Goal: Navigation & Orientation: Find specific page/section

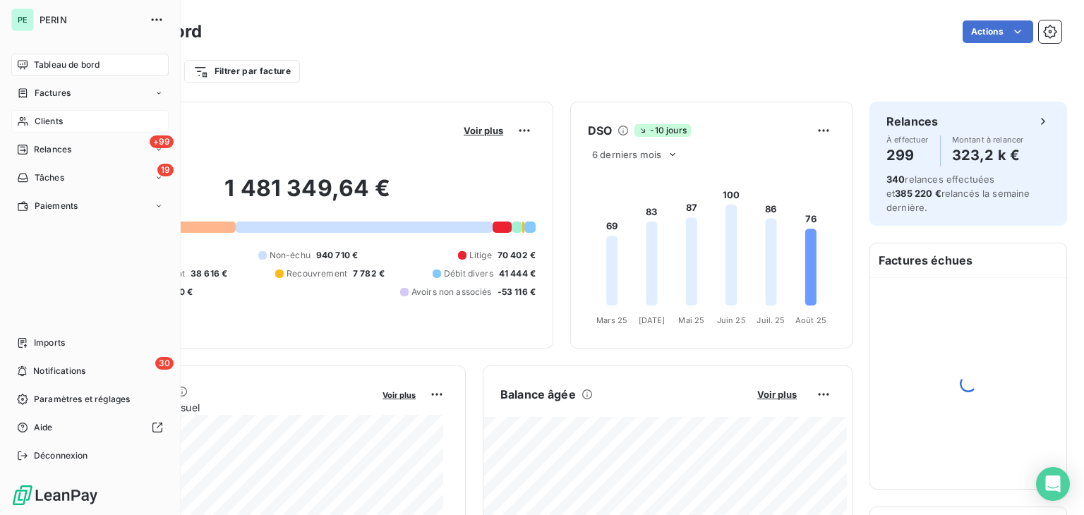
click at [20, 116] on icon at bounding box center [23, 121] width 12 height 11
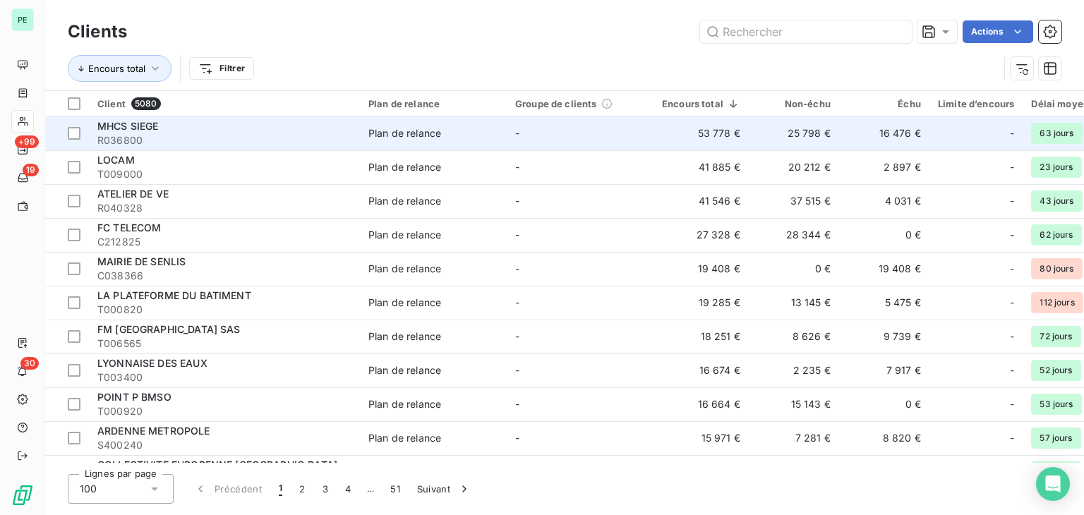
click at [181, 137] on span "R036800" at bounding box center [224, 140] width 254 height 14
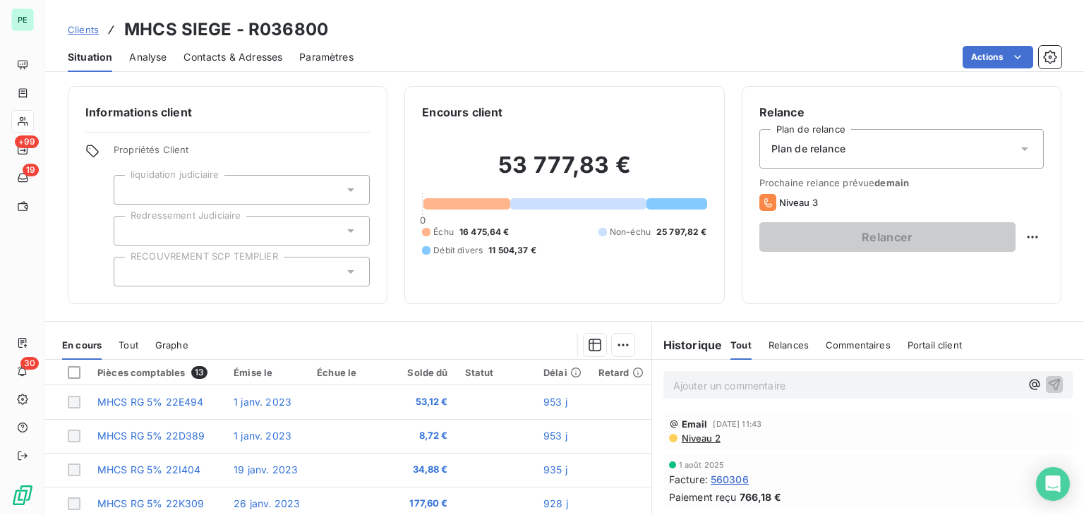
click at [328, 60] on span "Paramètres" at bounding box center [326, 57] width 54 height 14
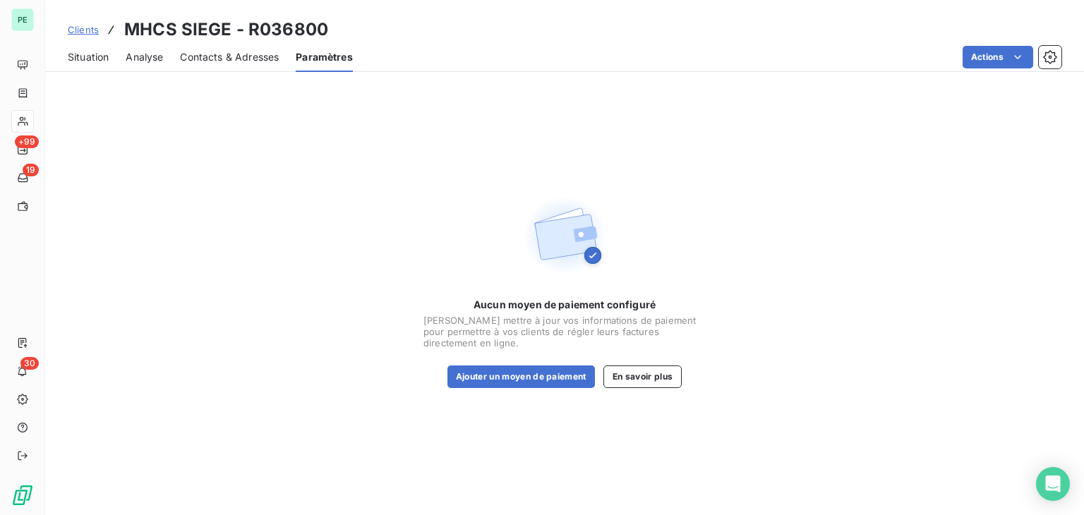
click at [270, 63] on span "Contacts & Adresses" at bounding box center [229, 57] width 99 height 14
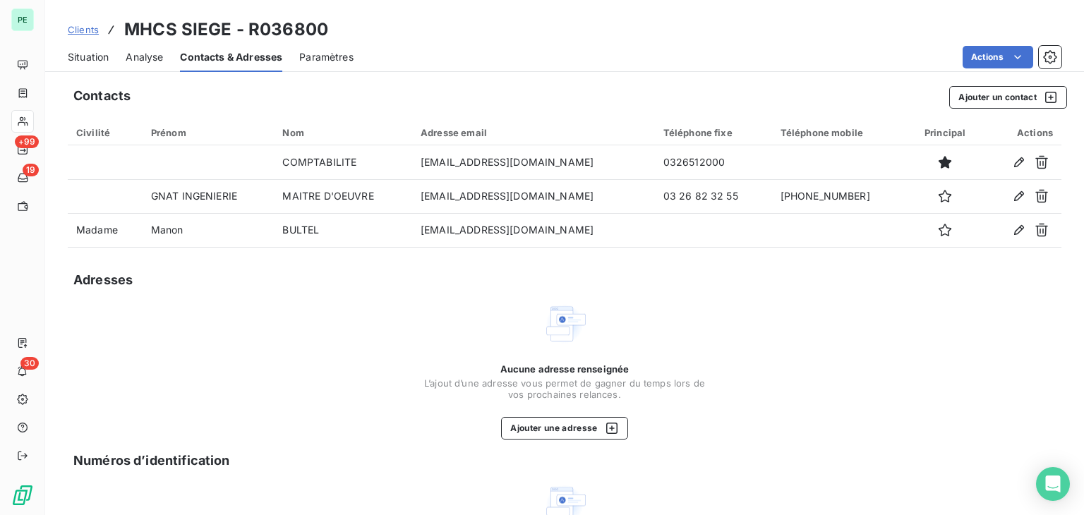
click at [152, 60] on span "Analyse" at bounding box center [144, 57] width 37 height 14
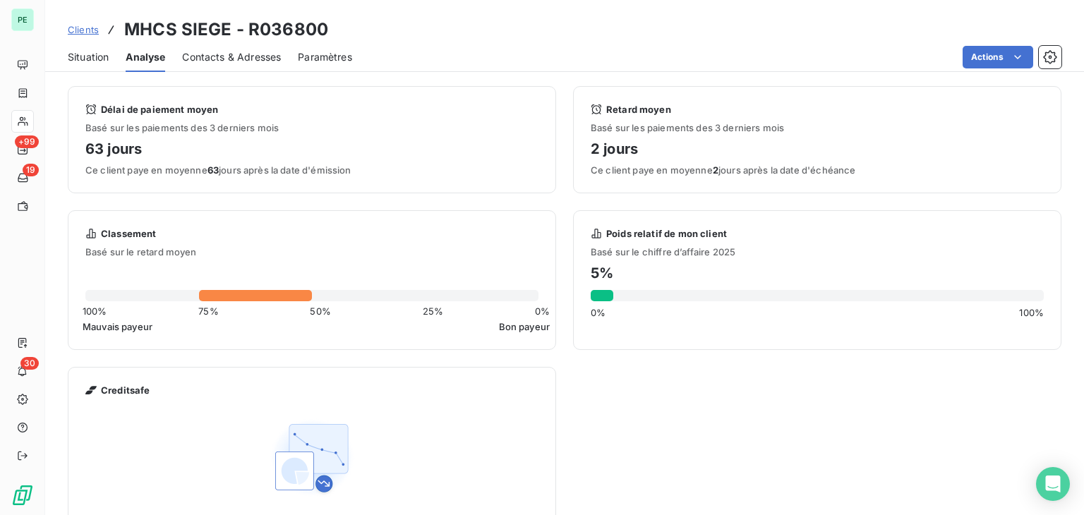
click at [88, 60] on span "Situation" at bounding box center [88, 57] width 41 height 14
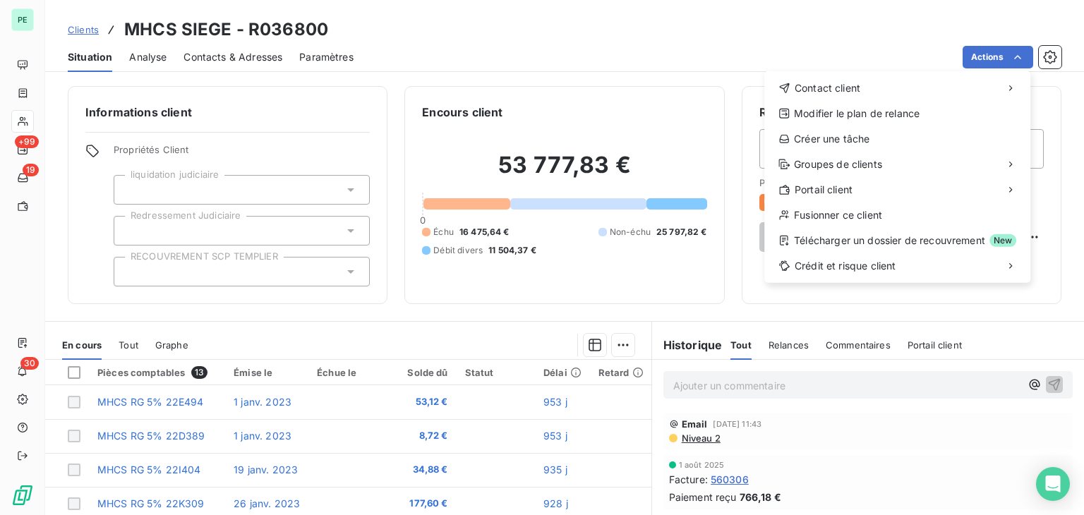
click at [858, 40] on html "PE +99 19 30 Clients MHCS SIEGE - R036800 Situation Analyse Contacts & Adresses…" at bounding box center [542, 257] width 1084 height 515
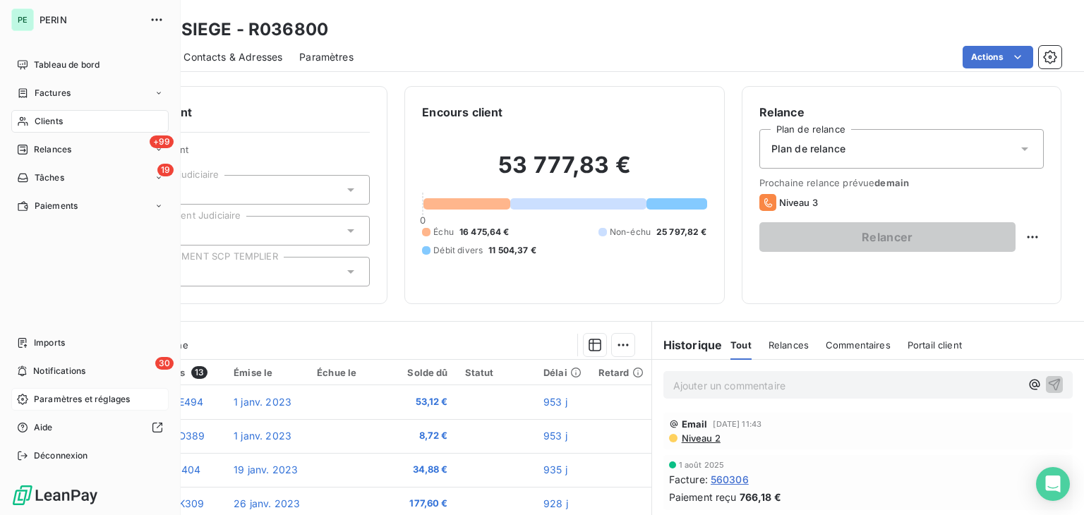
click at [46, 390] on div "Paramètres et réglages" at bounding box center [89, 399] width 157 height 23
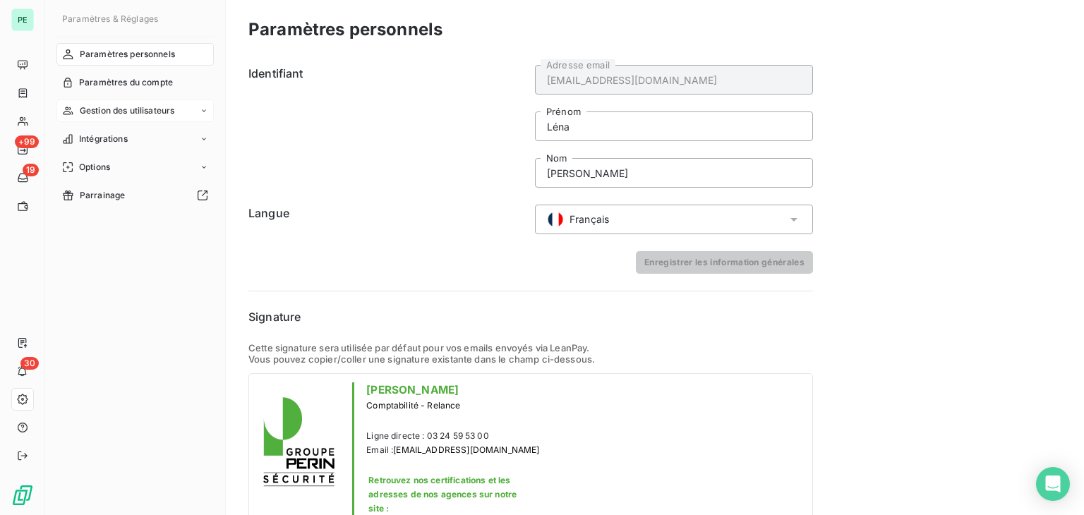
click at [110, 103] on div "Gestion des utilisateurs" at bounding box center [134, 111] width 157 height 23
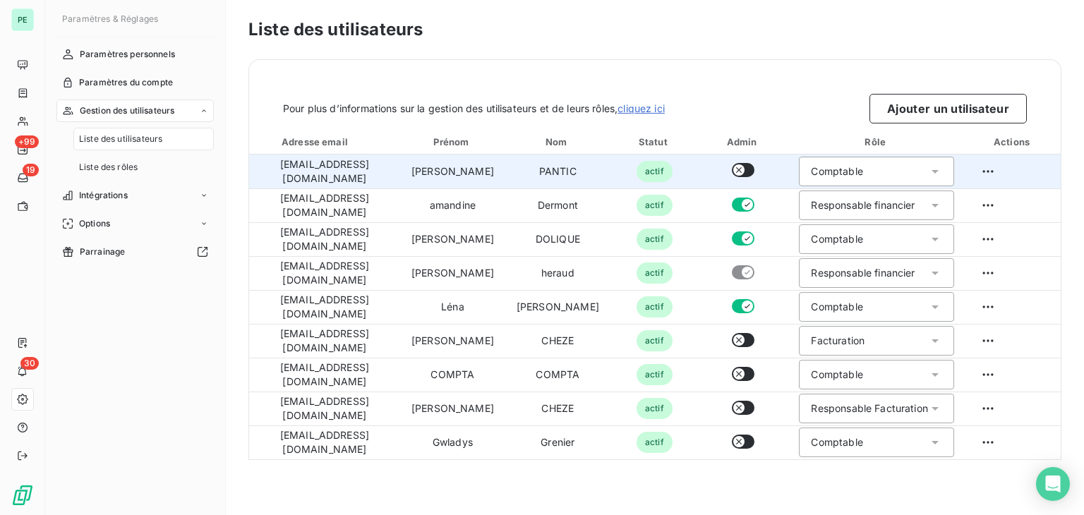
click at [869, 167] on div "Comptable" at bounding box center [876, 172] width 155 height 30
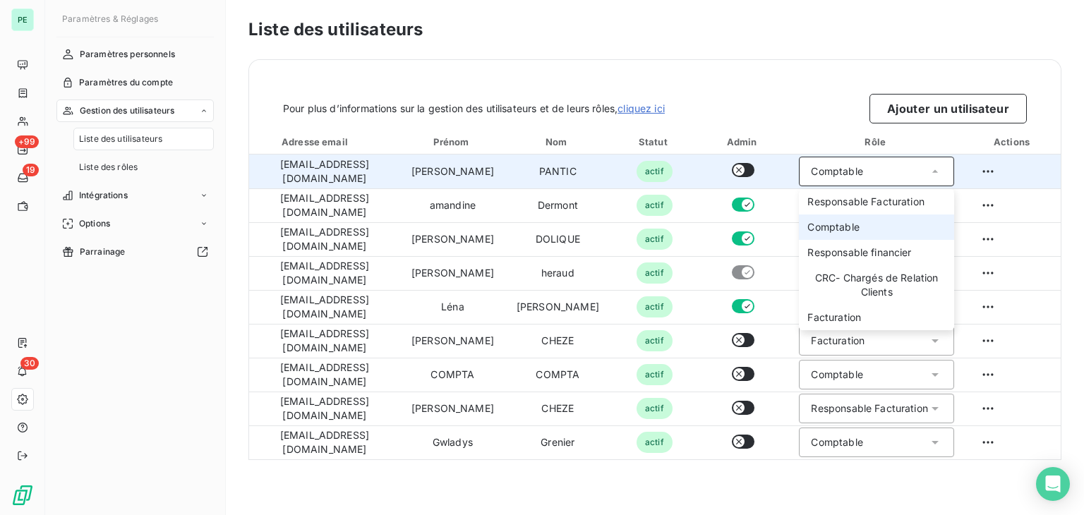
click at [869, 167] on div "Comptable" at bounding box center [876, 172] width 155 height 30
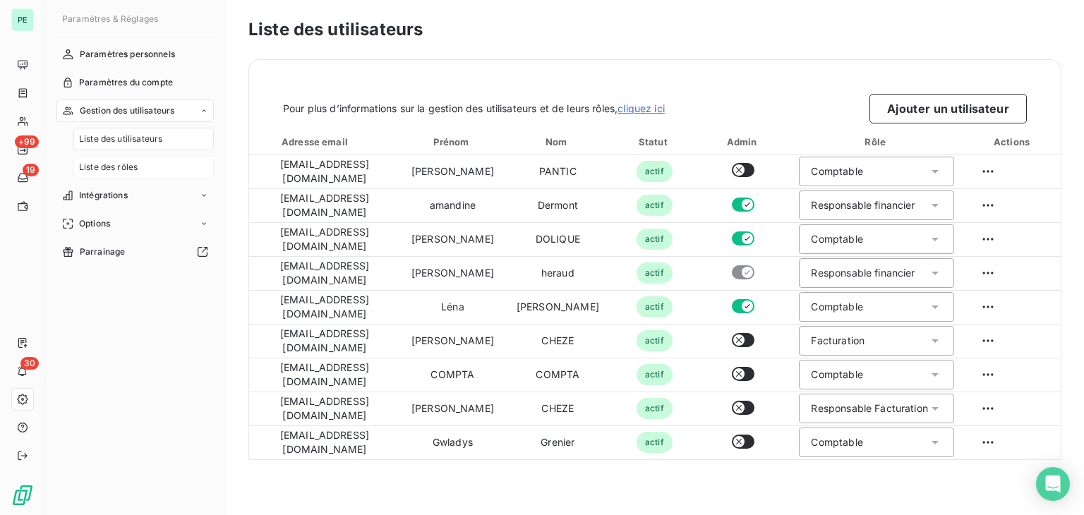
click at [147, 165] on div "Liste des rôles" at bounding box center [143, 167] width 140 height 23
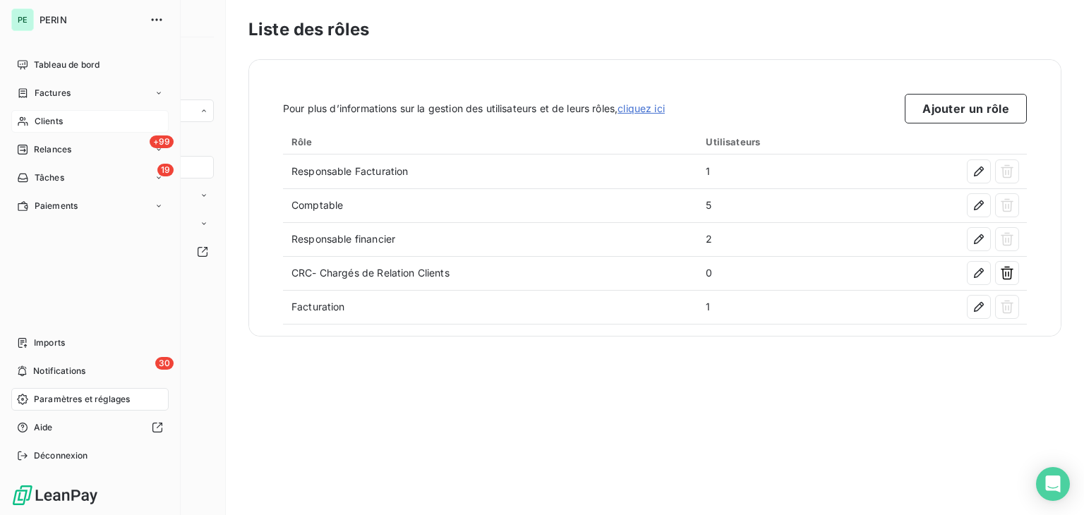
click at [23, 114] on div "Clients" at bounding box center [89, 121] width 157 height 23
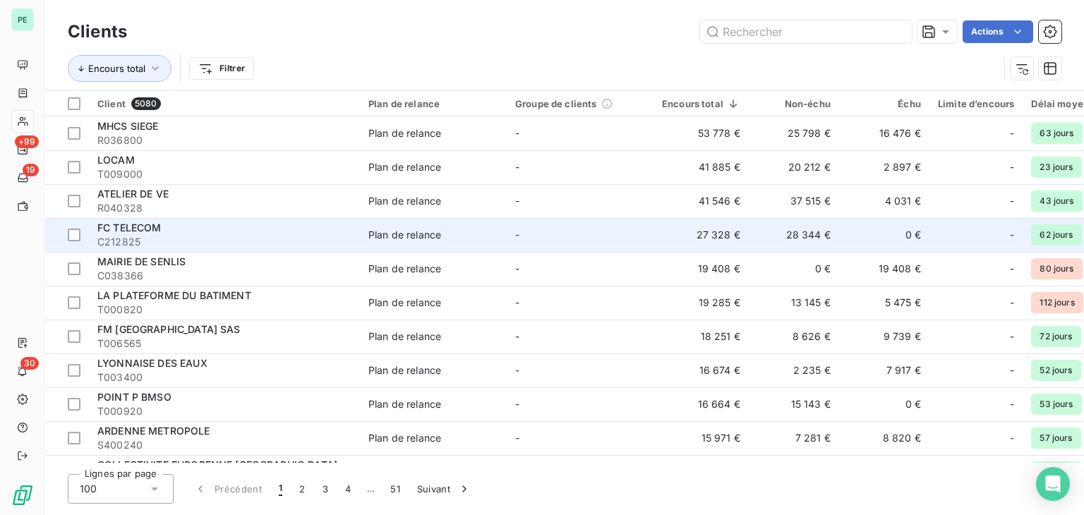
click at [167, 227] on div "FC TELECOM" at bounding box center [224, 228] width 254 height 14
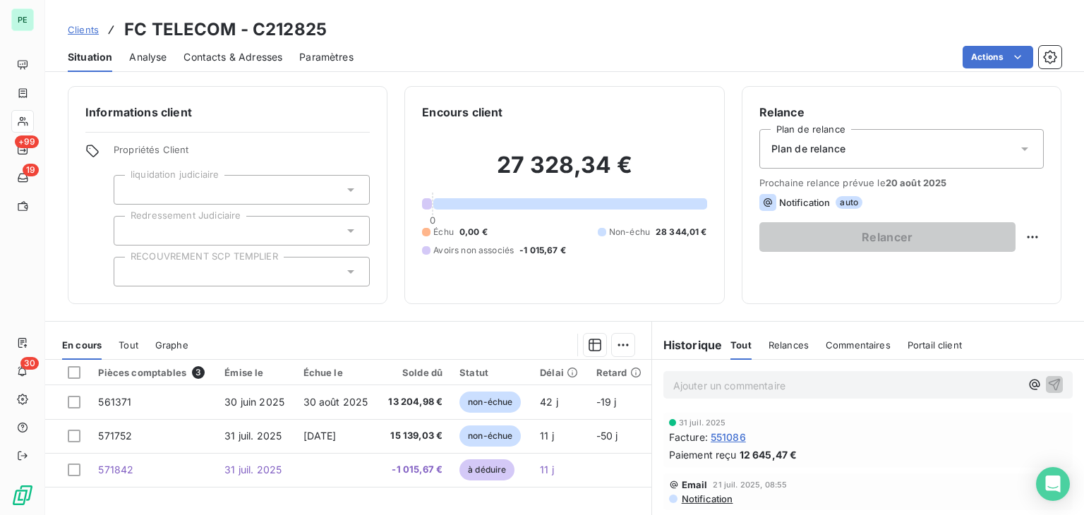
click at [335, 57] on span "Paramètres" at bounding box center [326, 57] width 54 height 14
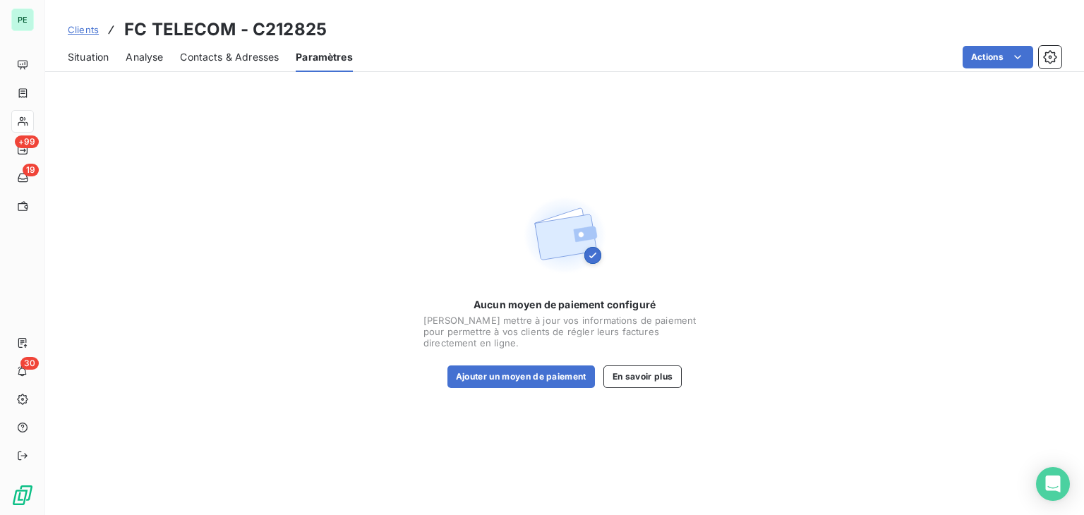
click at [81, 61] on span "Situation" at bounding box center [88, 57] width 41 height 14
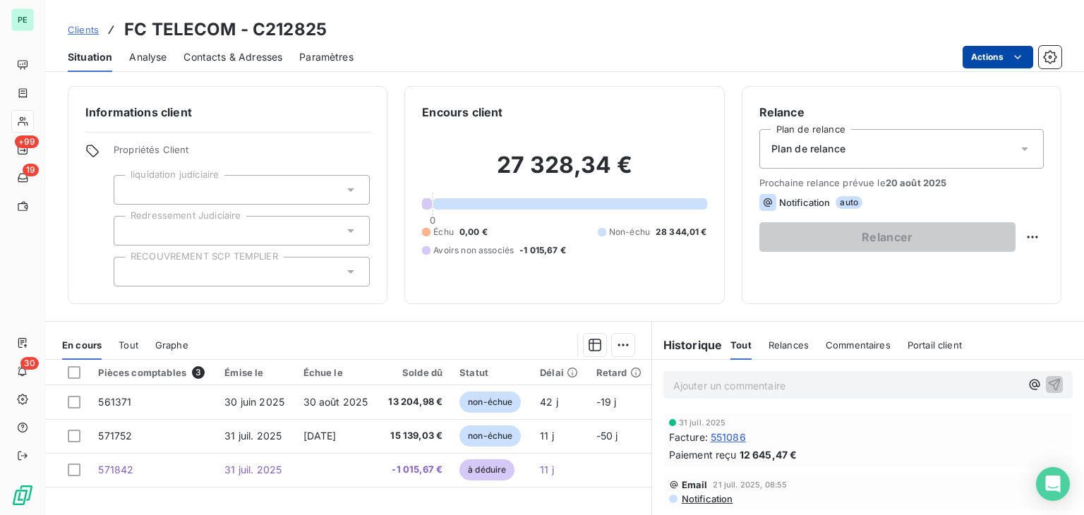
click at [983, 61] on html "PE +99 19 30 Clients FC TELECOM - C212825 Situation Analyse Contacts & Adresses…" at bounding box center [542, 257] width 1084 height 515
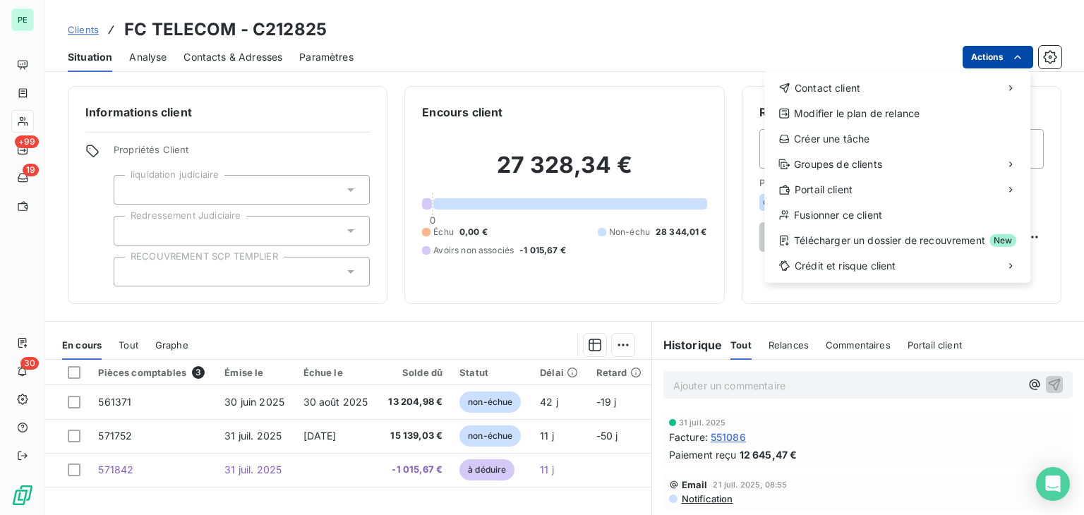
click at [983, 61] on html "PE +99 19 30 Clients FC TELECOM - C212825 Situation Analyse Contacts & Adresses…" at bounding box center [542, 257] width 1084 height 515
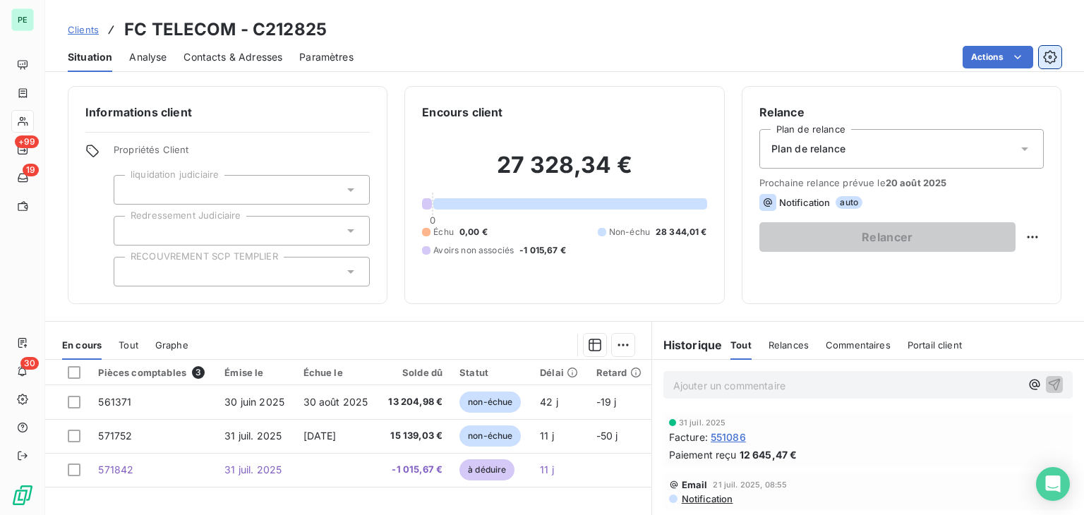
click at [1058, 61] on button "button" at bounding box center [1050, 57] width 23 height 23
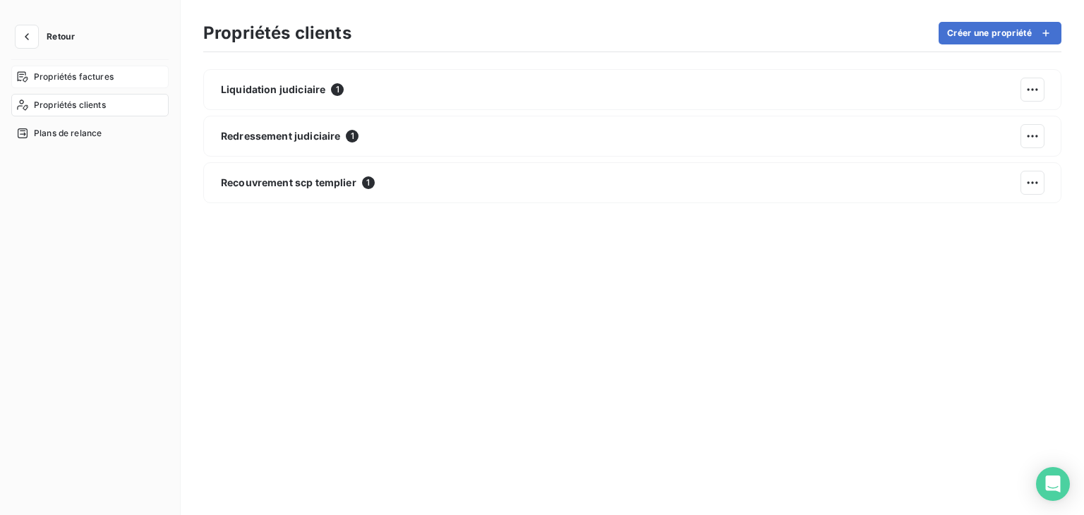
click at [64, 68] on div "Propriétés factures" at bounding box center [89, 77] width 157 height 23
click at [75, 116] on div "Propriétés clients" at bounding box center [89, 105] width 157 height 23
click at [79, 130] on span "Plans de relance" at bounding box center [68, 133] width 68 height 13
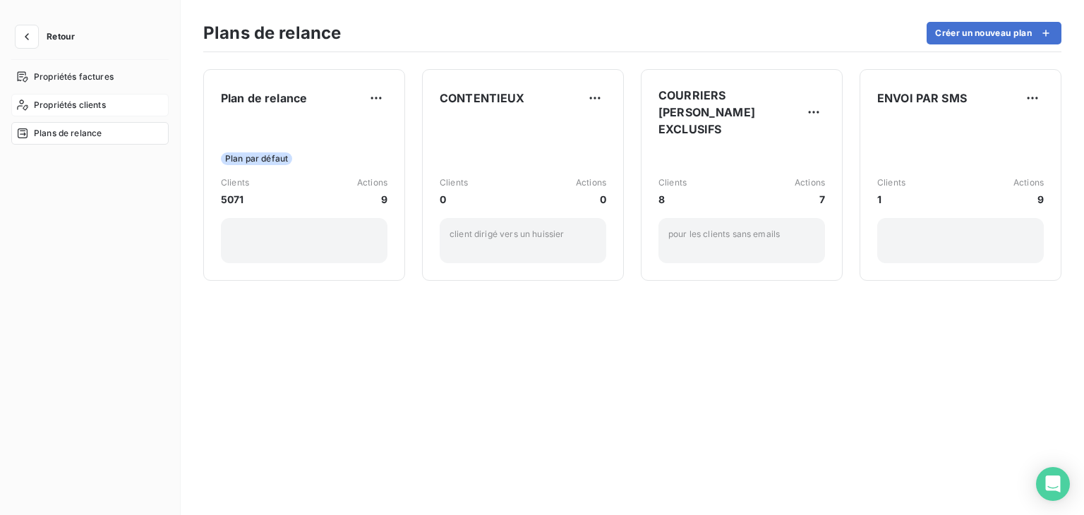
click at [83, 105] on span "Propriétés clients" at bounding box center [70, 105] width 72 height 13
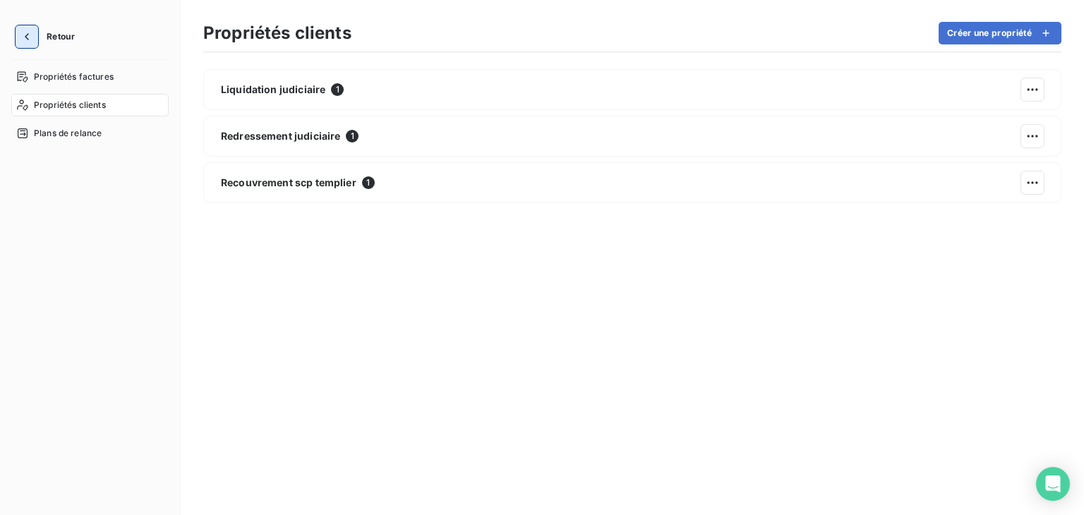
click at [30, 44] on button "button" at bounding box center [27, 36] width 23 height 23
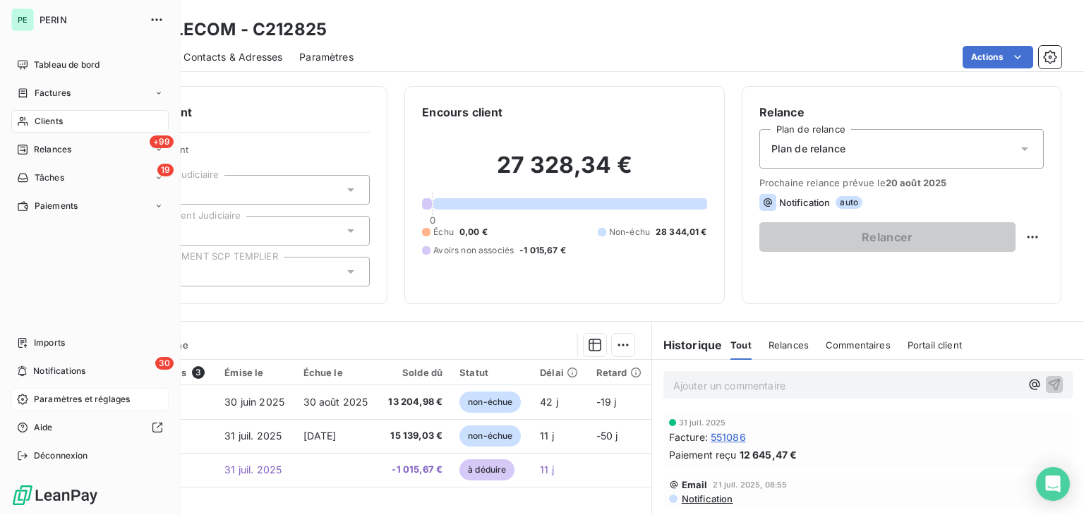
click at [102, 405] on span "Paramètres et réglages" at bounding box center [82, 399] width 96 height 13
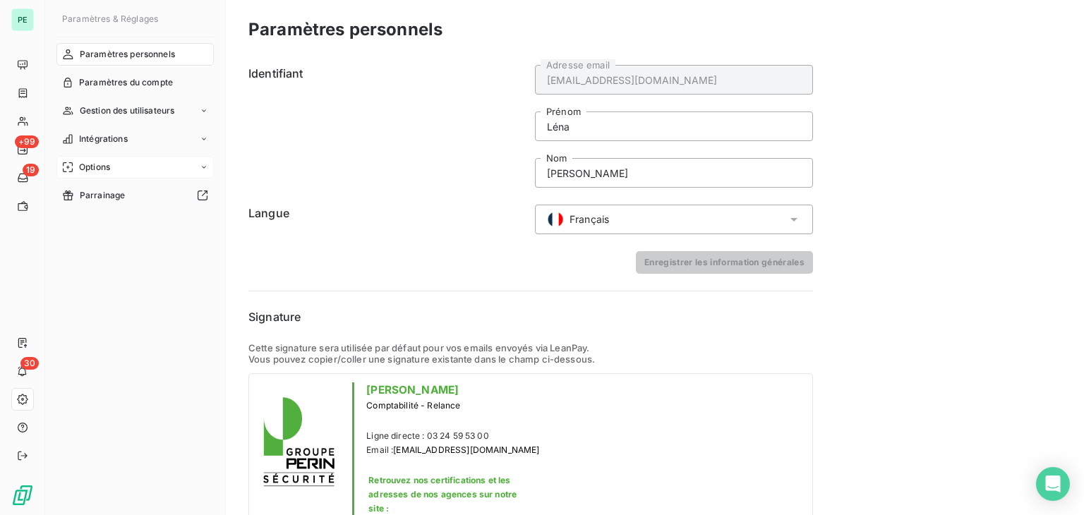
click at [136, 164] on div "Options" at bounding box center [134, 167] width 157 height 23
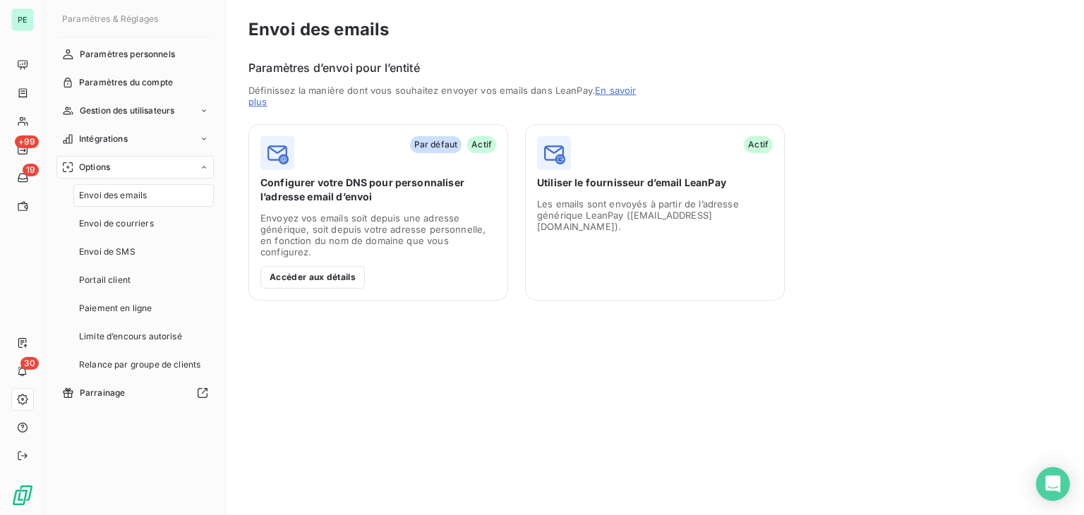
click at [136, 164] on div "Options" at bounding box center [134, 167] width 157 height 23
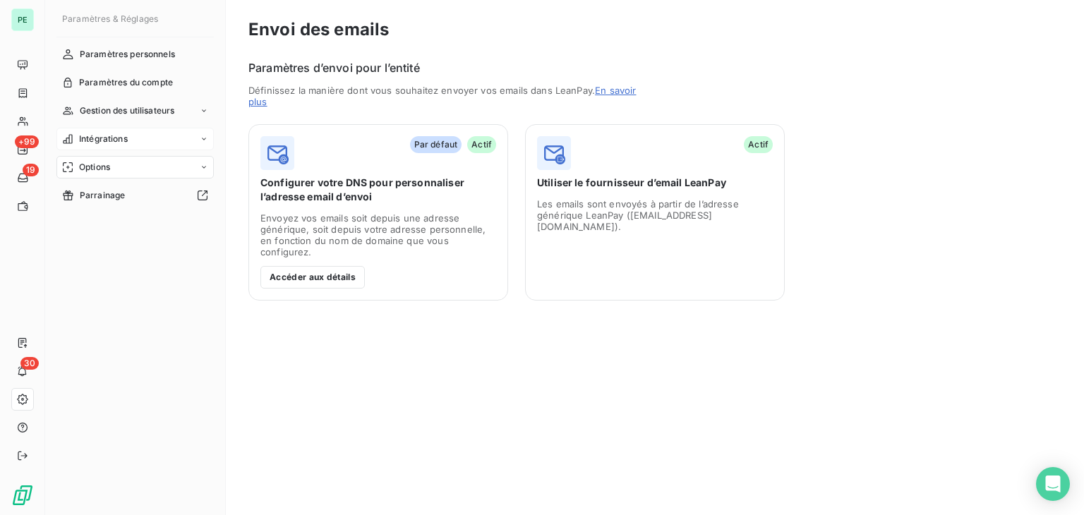
click at [136, 136] on div "Intégrations" at bounding box center [134, 139] width 157 height 23
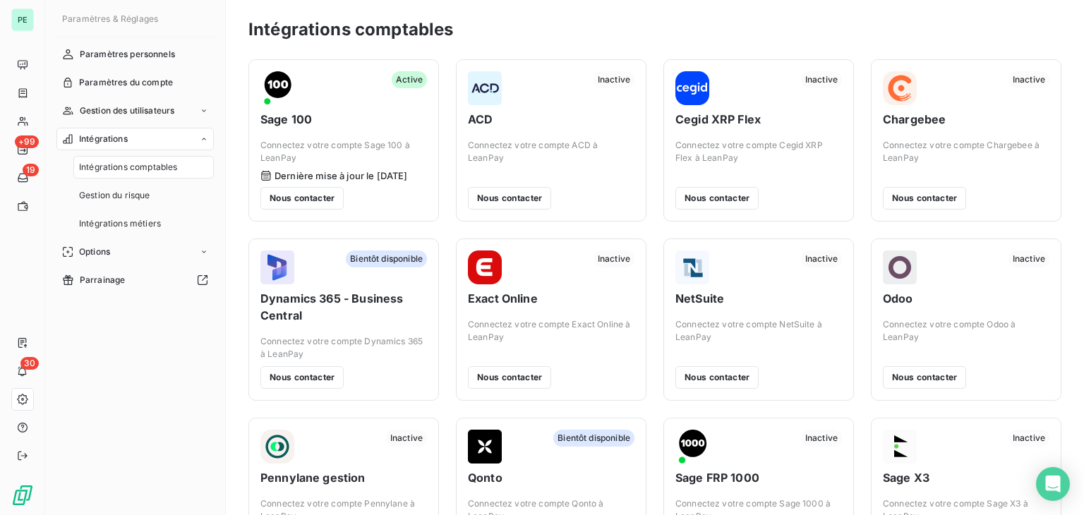
click at [136, 136] on div "Intégrations" at bounding box center [134, 139] width 157 height 23
click at [142, 53] on span "Paramètres personnels" at bounding box center [127, 54] width 95 height 13
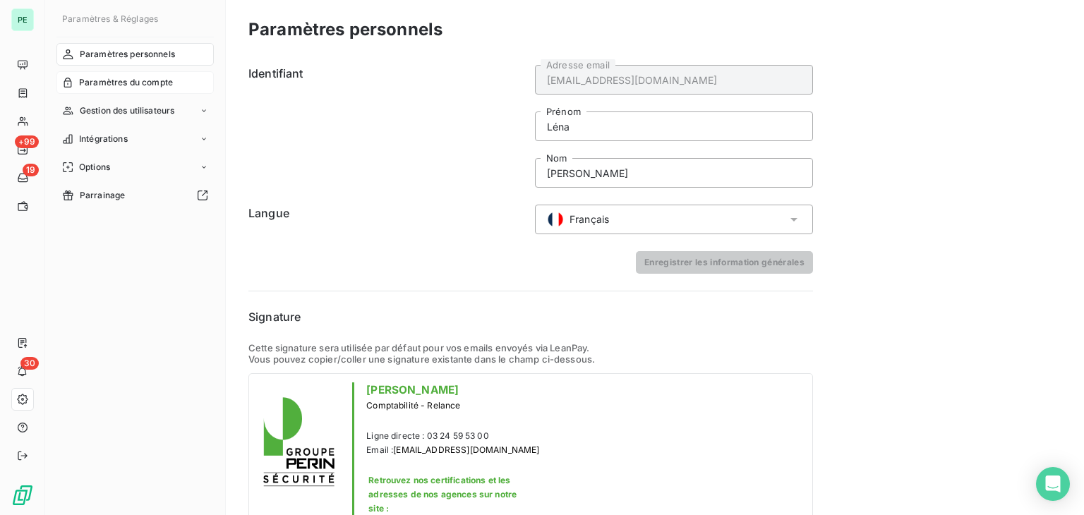
click at [138, 85] on span "Paramètres du compte" at bounding box center [126, 82] width 94 height 13
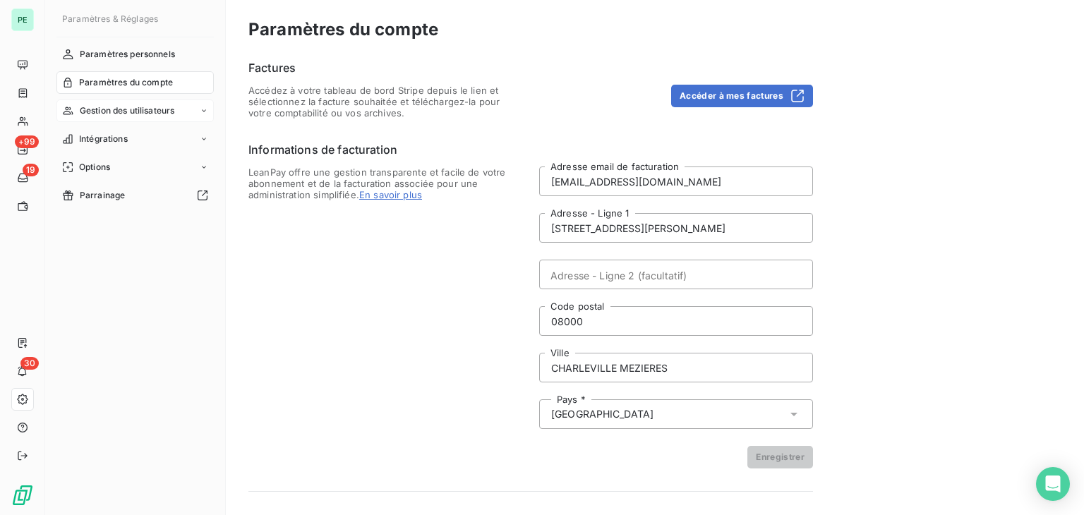
click at [133, 117] on div "Gestion des utilisateurs" at bounding box center [134, 111] width 157 height 23
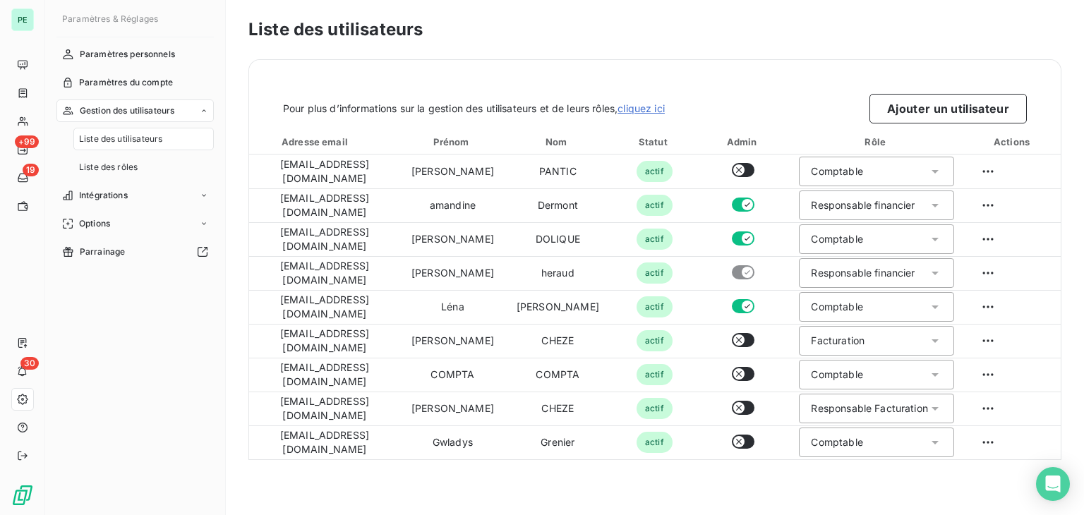
click at [133, 110] on span "Gestion des utilisateurs" at bounding box center [127, 110] width 95 height 13
click at [143, 81] on span "Paramètres du compte" at bounding box center [126, 82] width 94 height 13
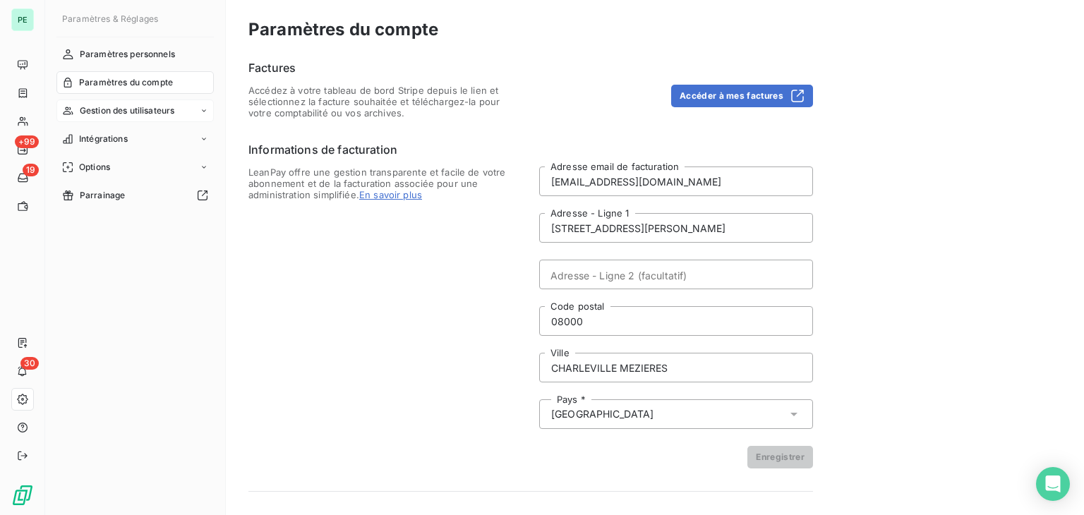
click at [142, 104] on div "Gestion des utilisateurs" at bounding box center [134, 111] width 157 height 23
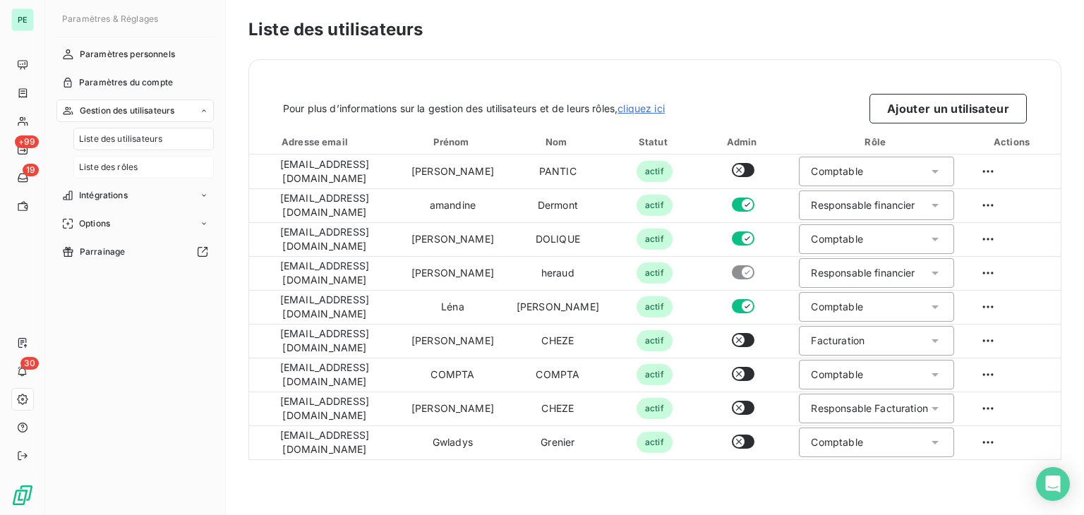
click at [133, 166] on span "Liste des rôles" at bounding box center [108, 167] width 59 height 13
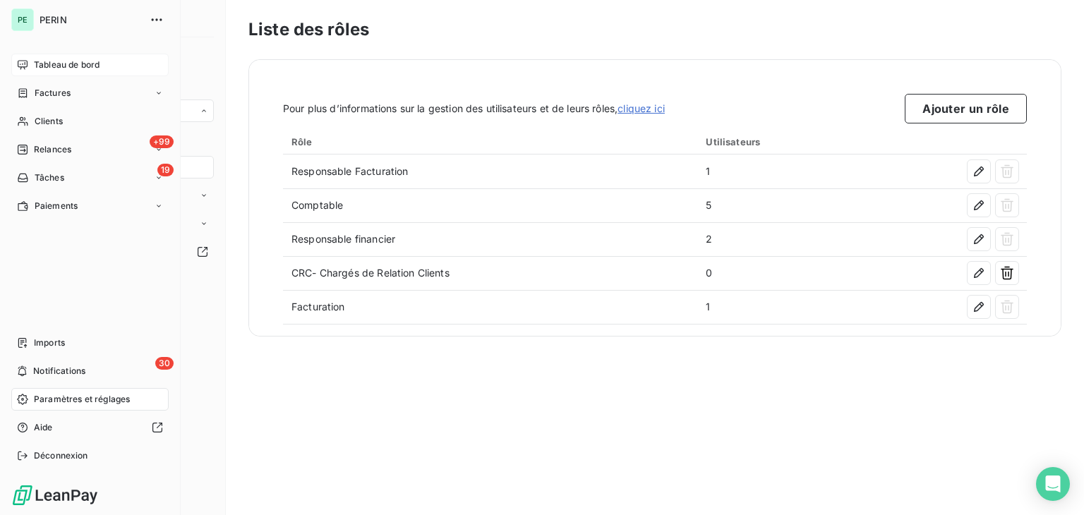
click at [40, 71] on span "Tableau de bord" at bounding box center [67, 65] width 66 height 13
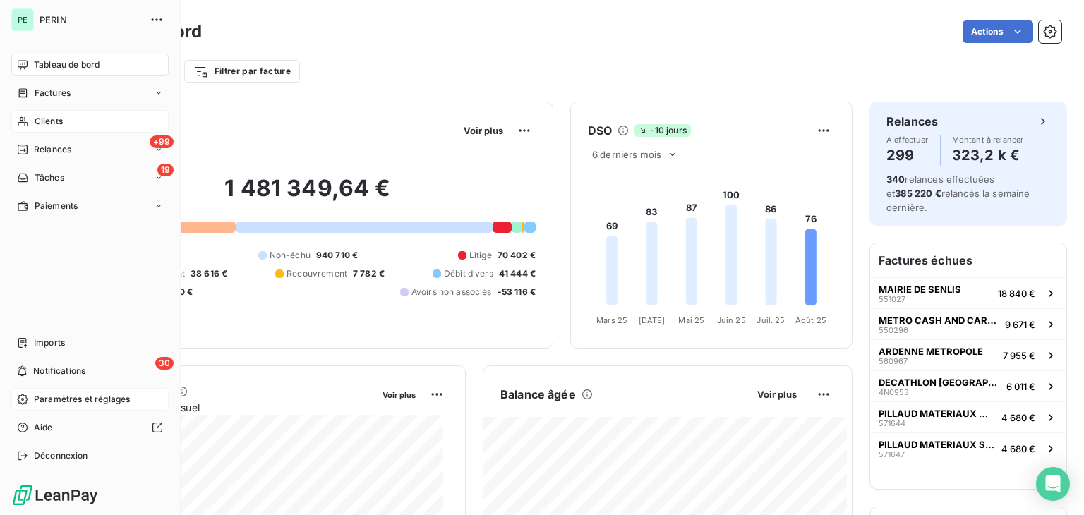
click at [64, 123] on div "Clients" at bounding box center [89, 121] width 157 height 23
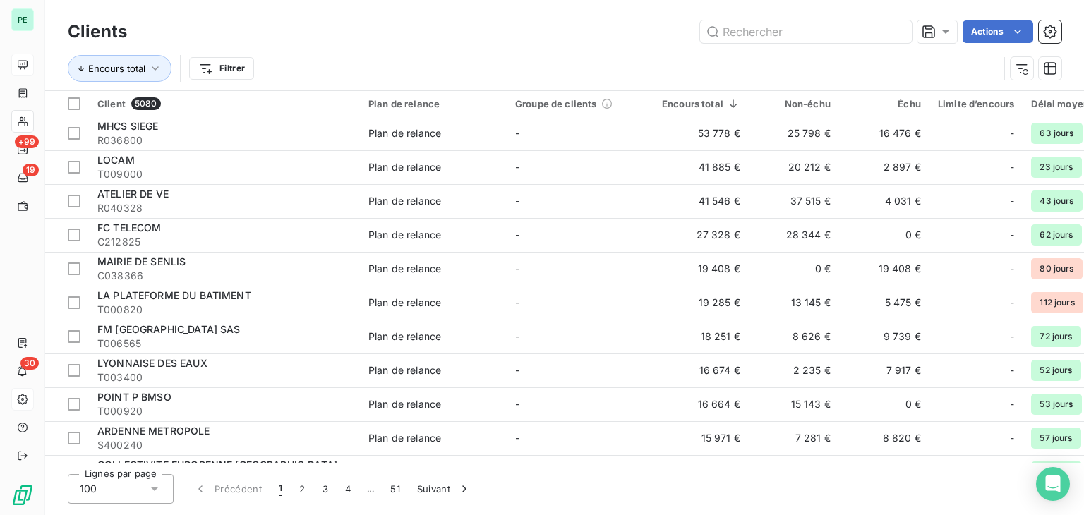
click at [419, 124] on td "Plan de relance" at bounding box center [433, 133] width 147 height 34
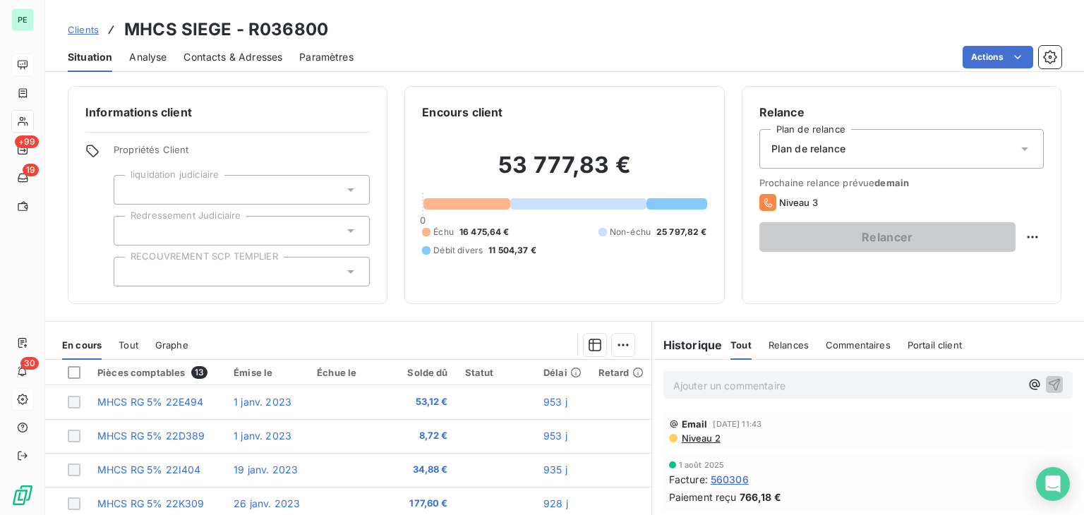
click at [316, 190] on div at bounding box center [242, 190] width 256 height 30
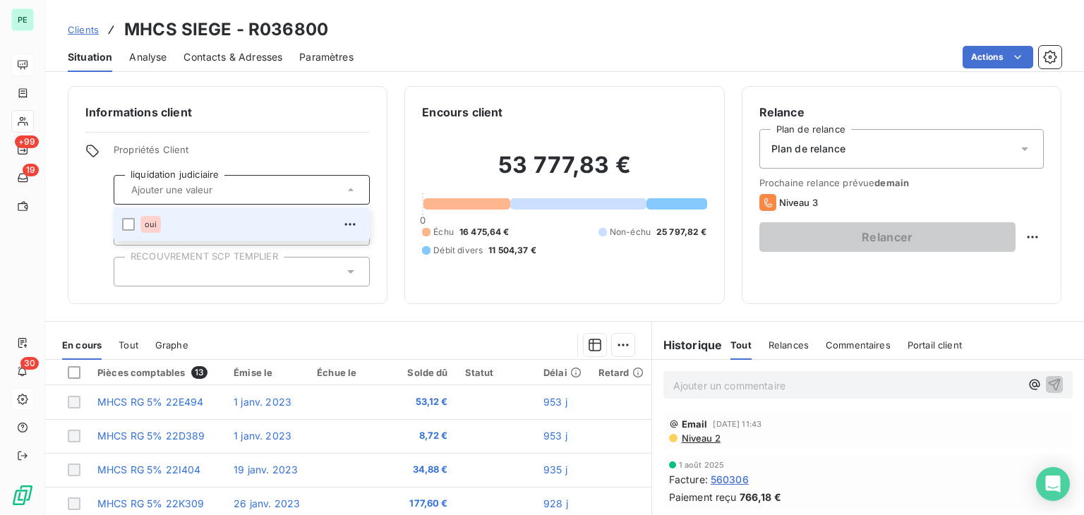
click at [316, 190] on input "text" at bounding box center [235, 190] width 218 height 13
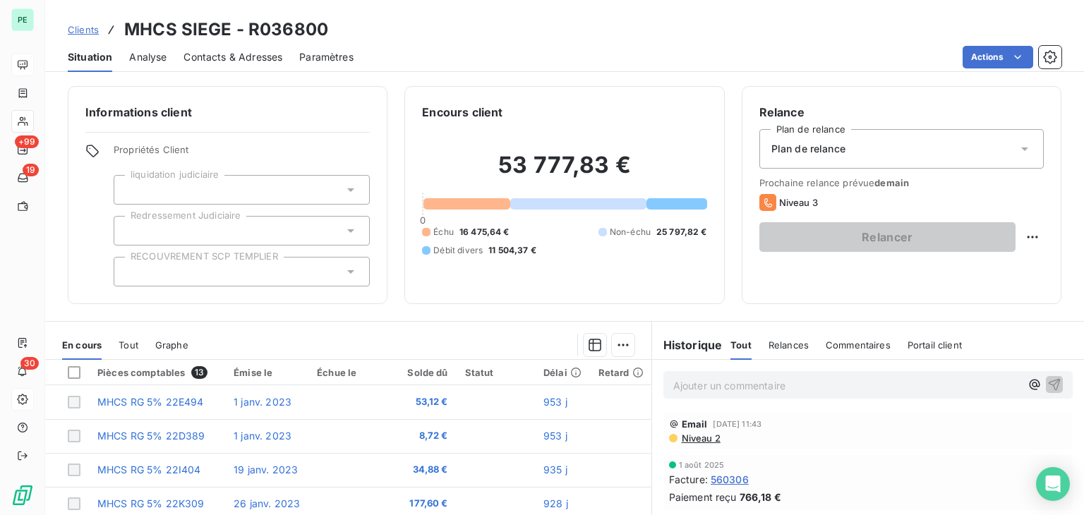
click at [305, 222] on div at bounding box center [242, 231] width 256 height 30
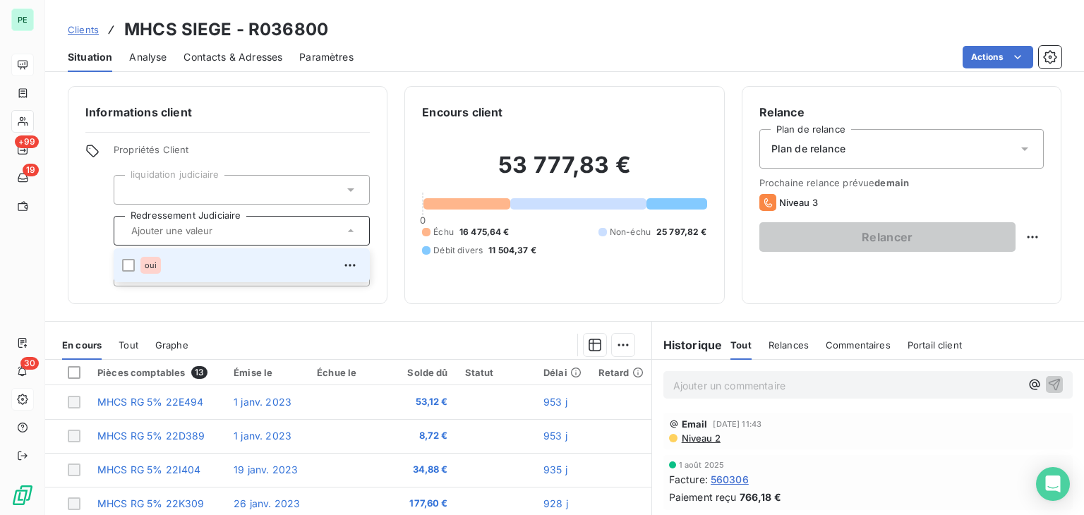
click at [305, 222] on div at bounding box center [242, 231] width 256 height 30
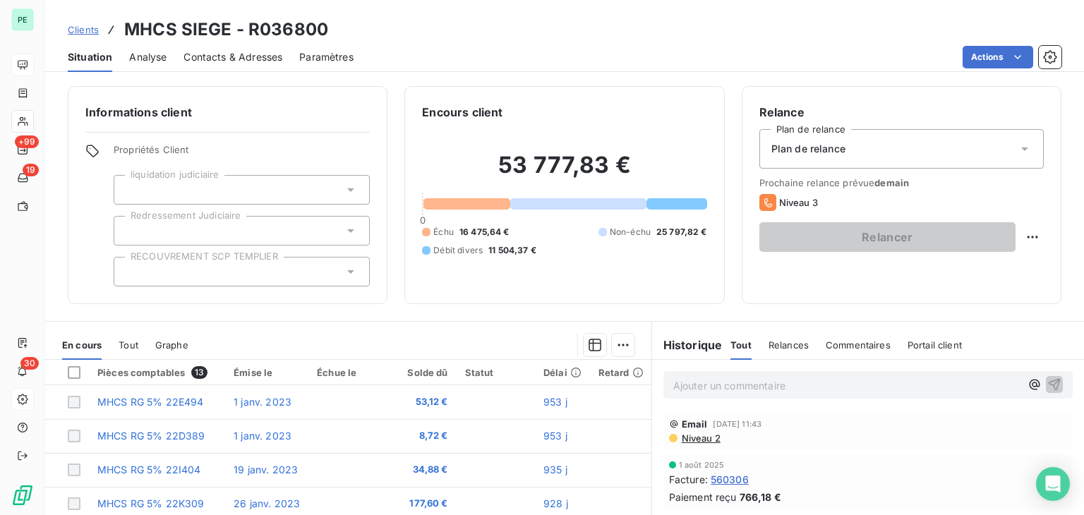
click at [297, 260] on div at bounding box center [242, 272] width 256 height 30
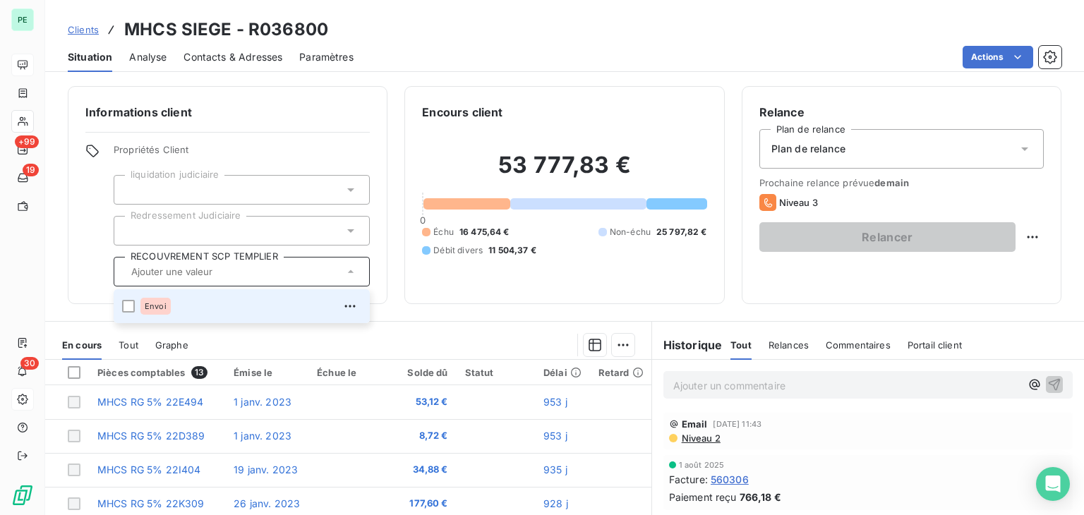
click at [297, 260] on div at bounding box center [242, 272] width 256 height 30
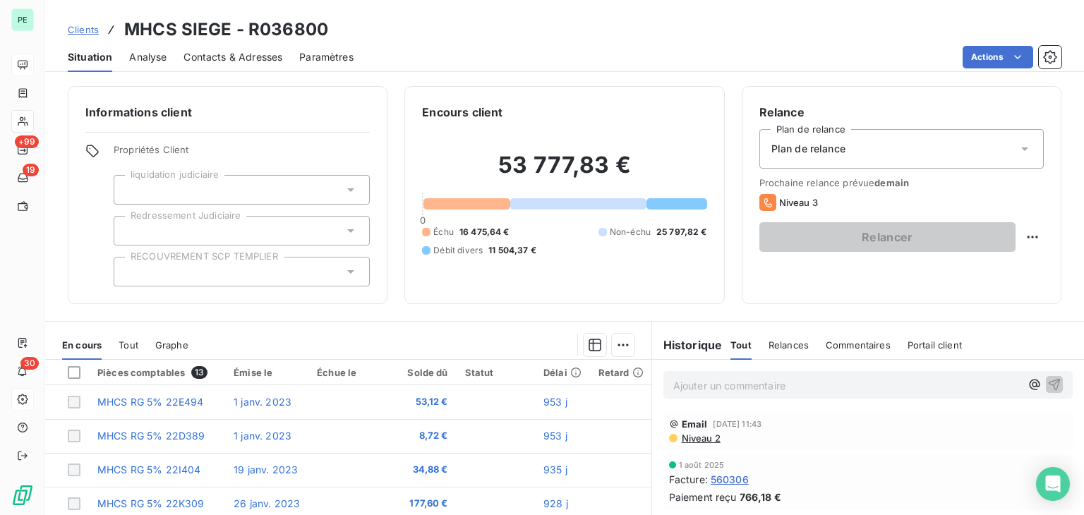
click at [153, 57] on span "Analyse" at bounding box center [147, 57] width 37 height 14
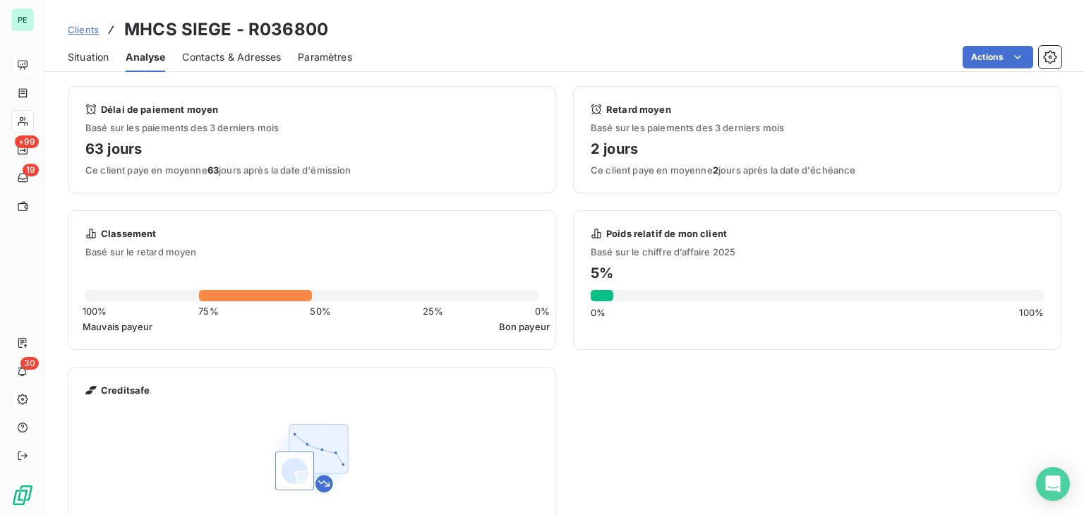
click at [200, 56] on span "Contacts & Adresses" at bounding box center [231, 57] width 99 height 14
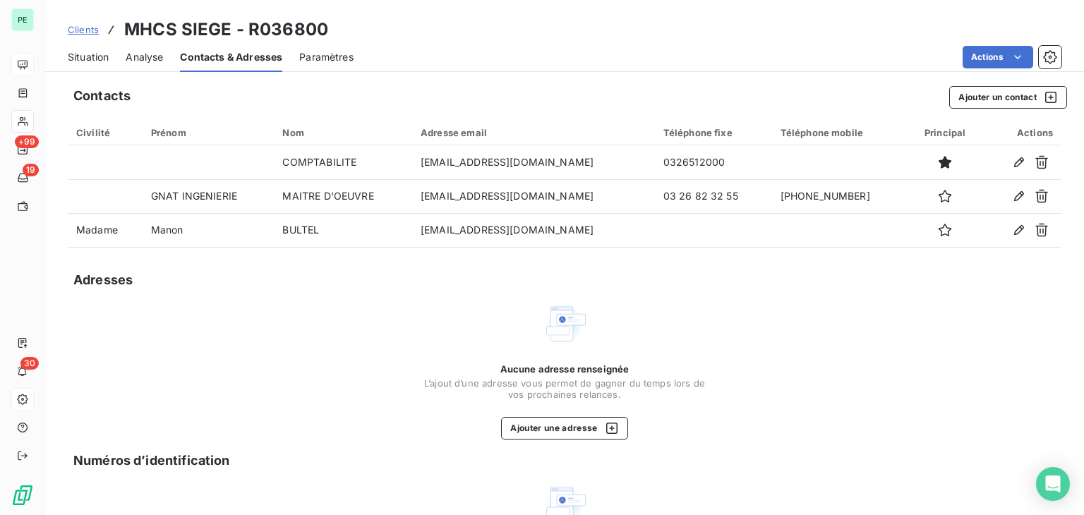
click at [352, 56] on span "Paramètres" at bounding box center [326, 57] width 54 height 14
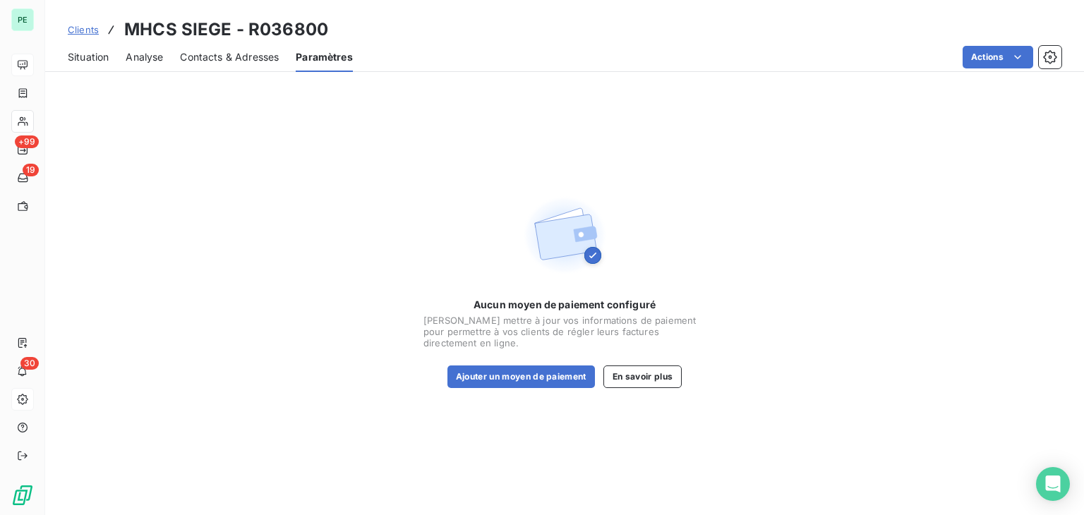
click at [104, 60] on span "Situation" at bounding box center [88, 57] width 41 height 14
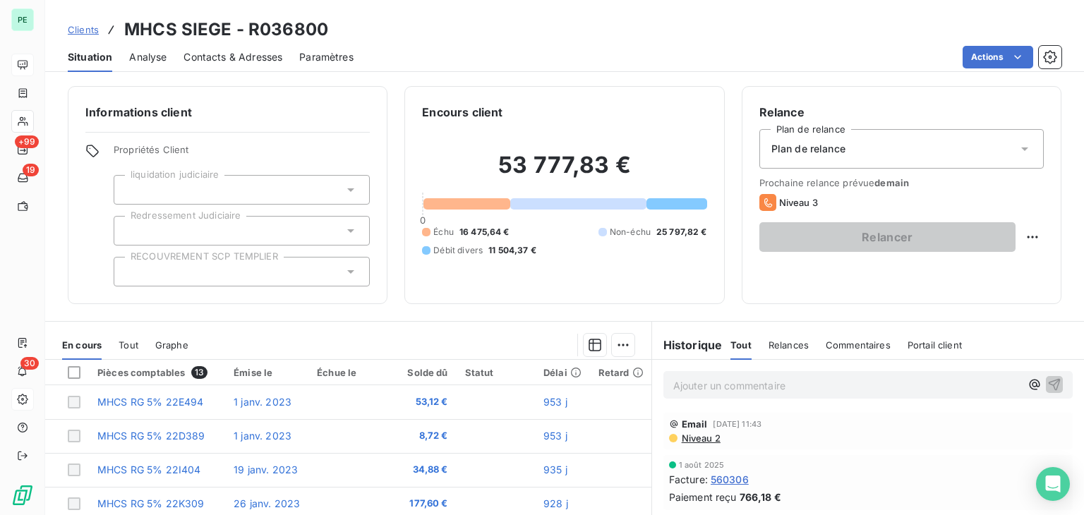
click at [998, 68] on div "Situation Analyse Contacts & Adresses Paramètres Actions" at bounding box center [564, 57] width 1039 height 30
click at [1048, 54] on icon "button" at bounding box center [1050, 57] width 14 height 14
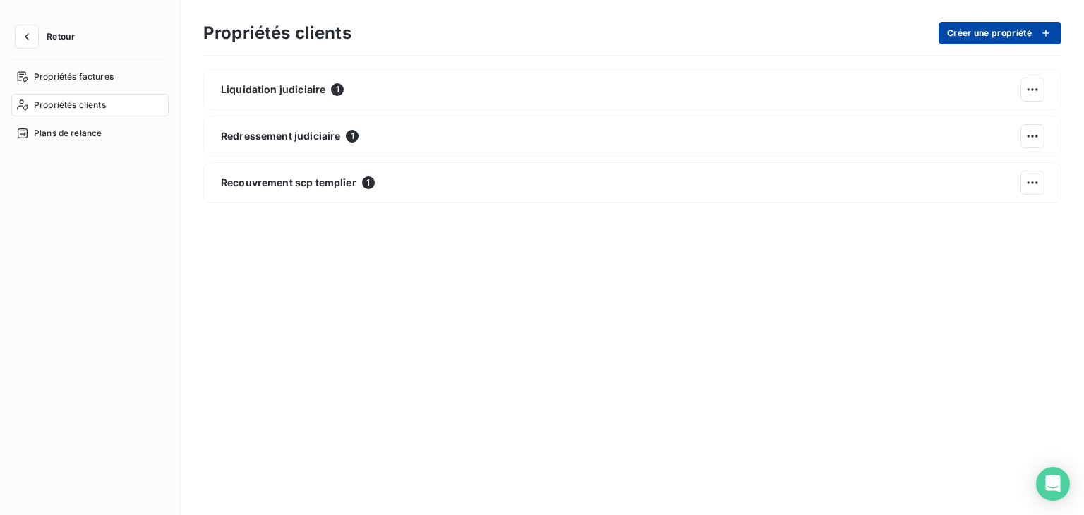
click at [1034, 37] on div "button" at bounding box center [1042, 33] width 21 height 14
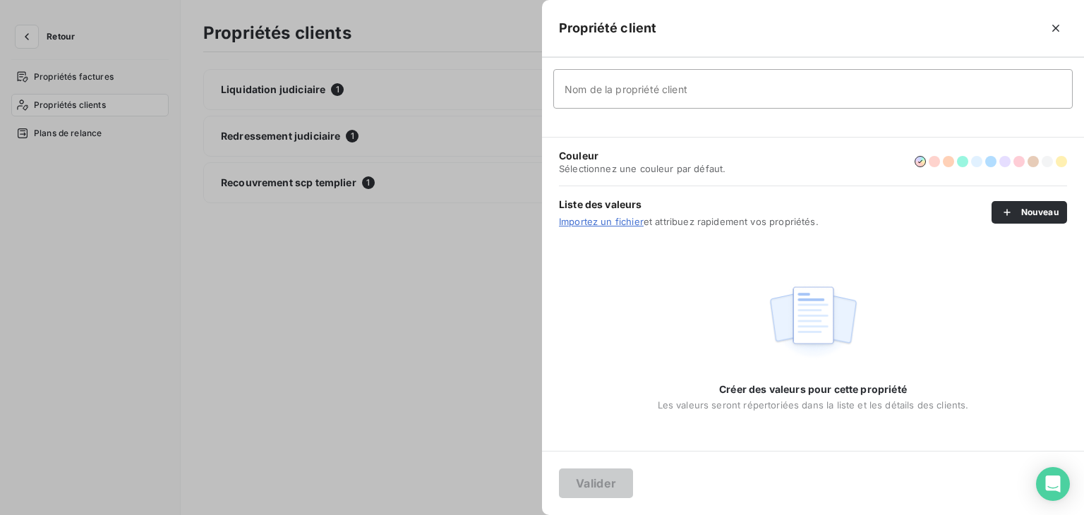
click at [638, 82] on input "Nom de la propriété client" at bounding box center [813, 89] width 520 height 40
click at [811, 150] on div "Couleur Sélectionnez une couleur par défaut." at bounding box center [813, 162] width 508 height 48
click at [1061, 37] on button "button" at bounding box center [1056, 28] width 23 height 23
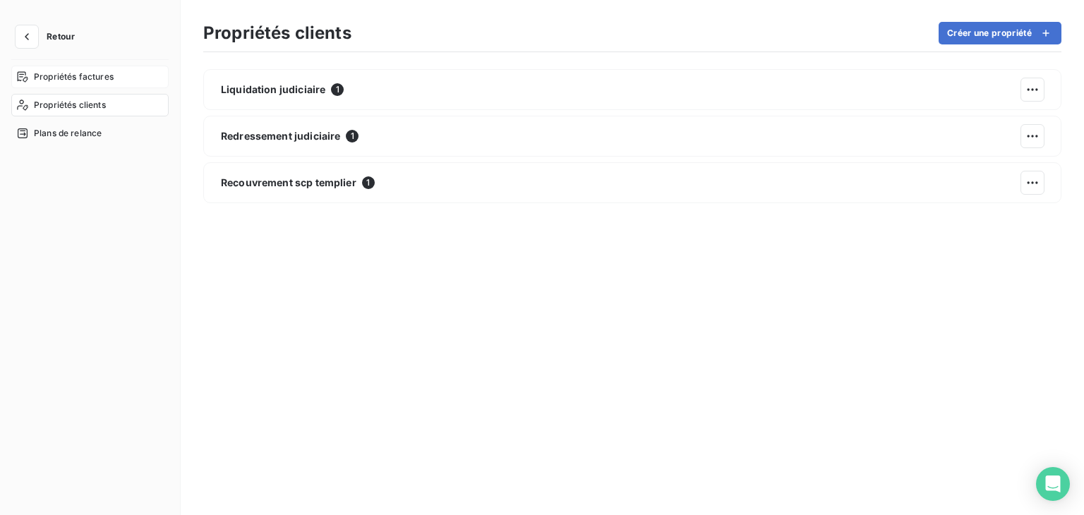
click at [81, 76] on span "Propriétés factures" at bounding box center [74, 77] width 80 height 13
click at [78, 100] on span "Propriétés clients" at bounding box center [70, 105] width 72 height 13
click at [78, 134] on span "Plans de relance" at bounding box center [68, 133] width 68 height 13
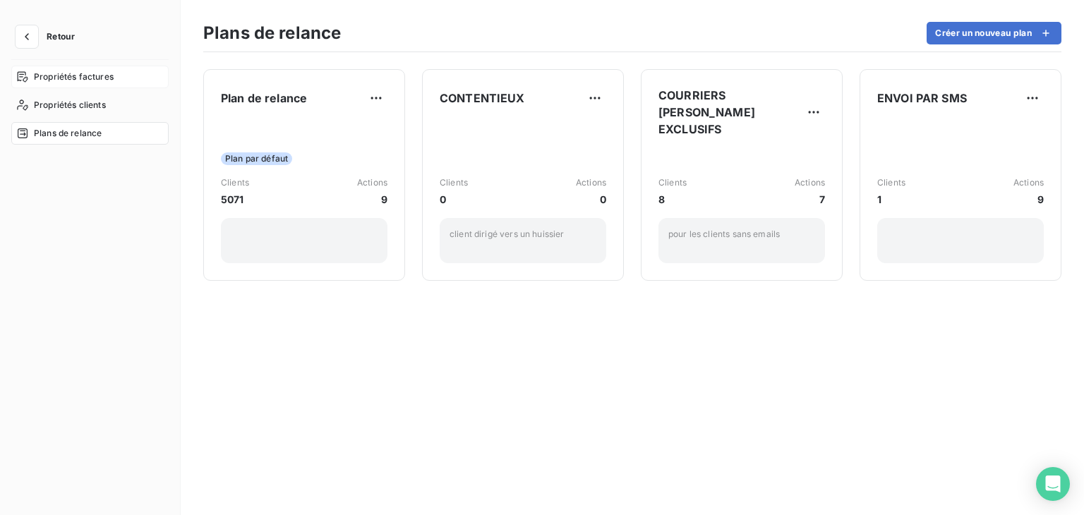
click at [85, 77] on span "Propriétés factures" at bounding box center [74, 77] width 80 height 13
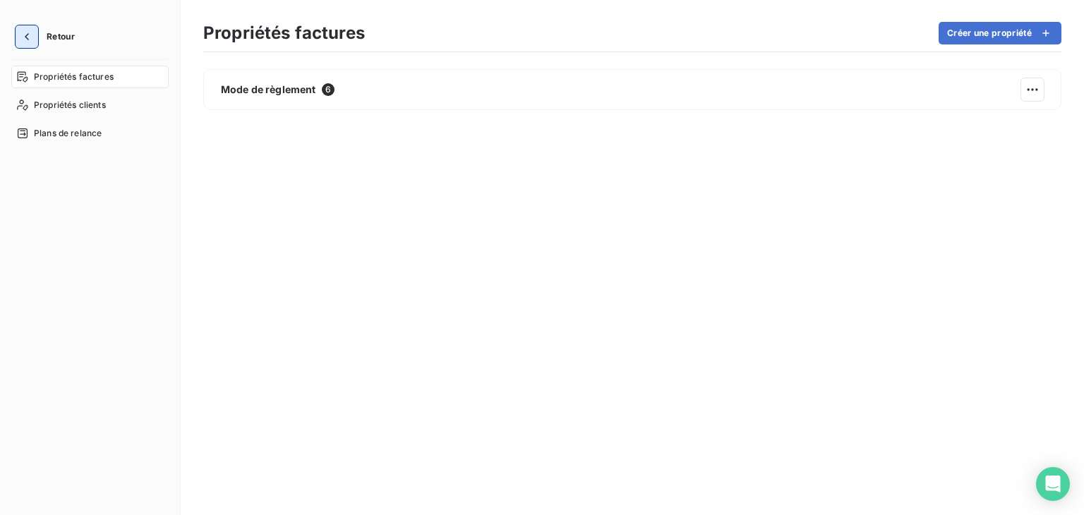
click at [28, 39] on icon "button" at bounding box center [27, 36] width 4 height 7
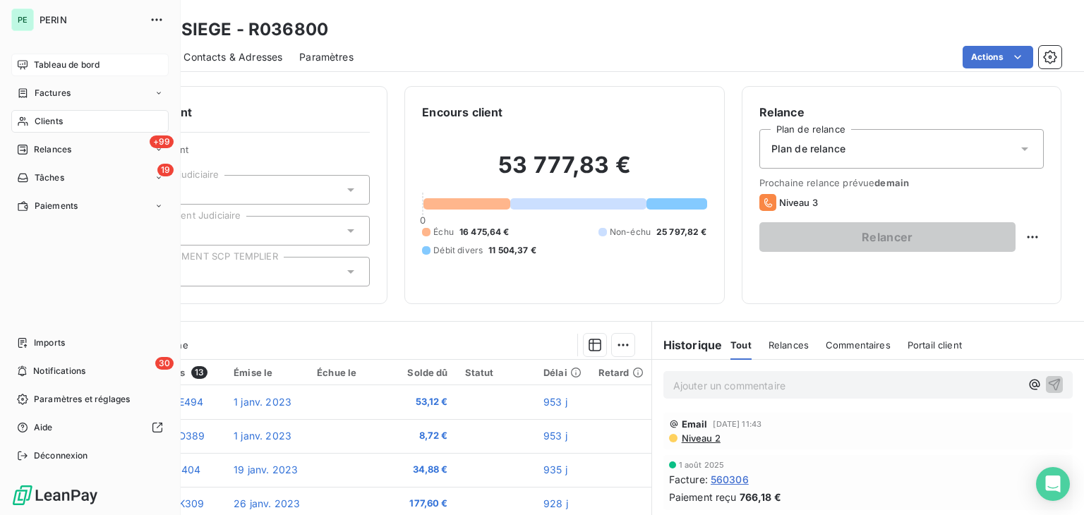
click at [31, 61] on div "Tableau de bord" at bounding box center [89, 65] width 157 height 23
